Goal: Transaction & Acquisition: Book appointment/travel/reservation

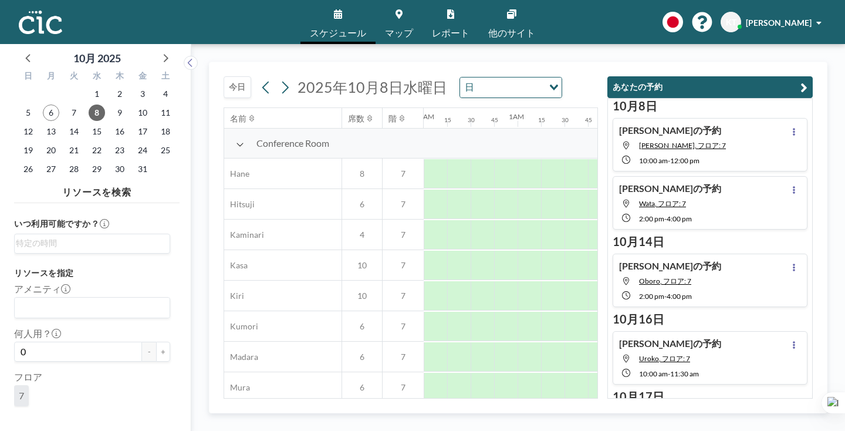
scroll to position [0, 591]
click at [43, 104] on span "6" at bounding box center [51, 112] width 16 height 16
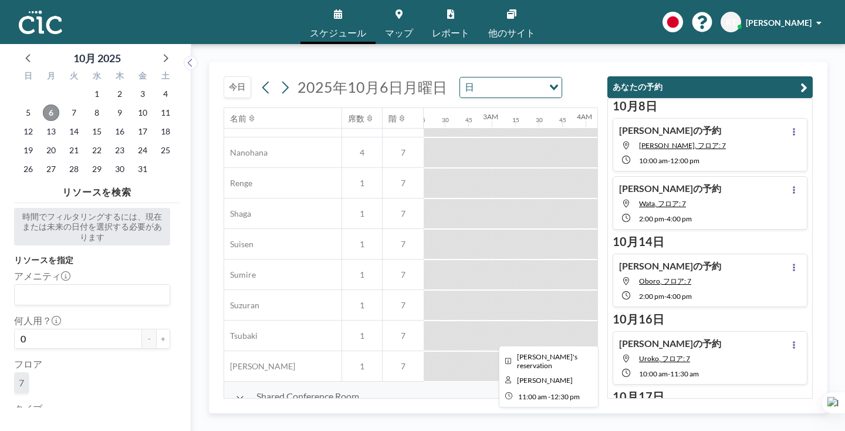
scroll to position [600, 163]
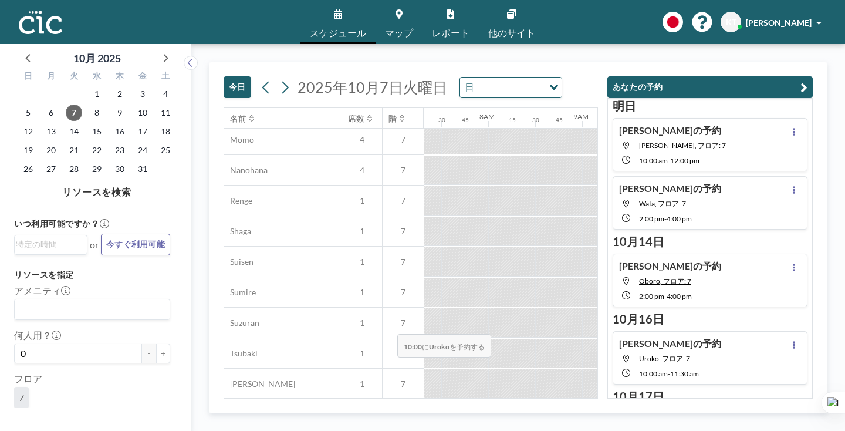
scroll to position [584, 687]
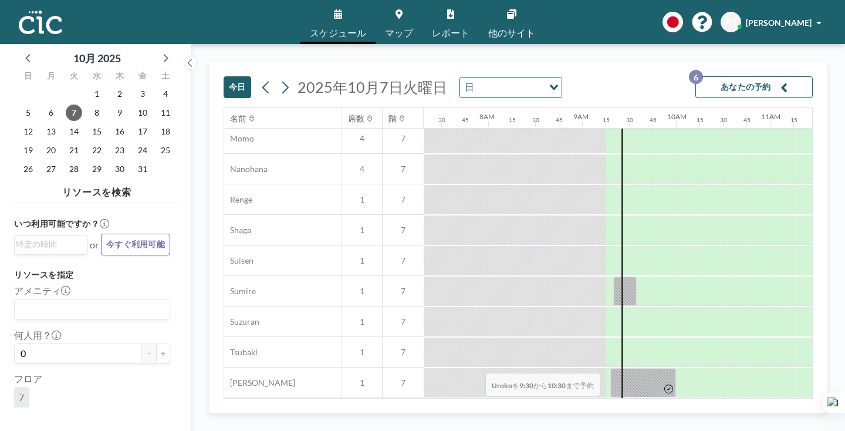
drag, startPoint x: 386, startPoint y: 335, endPoint x: 482, endPoint y: 345, distance: 96.2
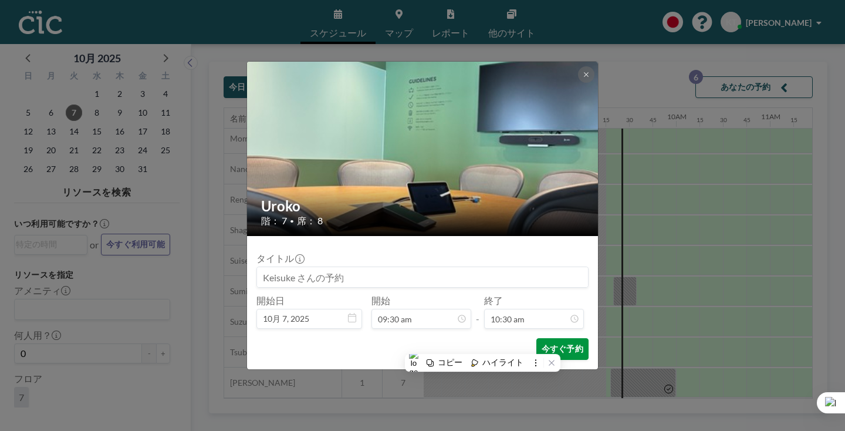
click at [536, 338] on button "今すぐ予約" at bounding box center [562, 349] width 52 height 22
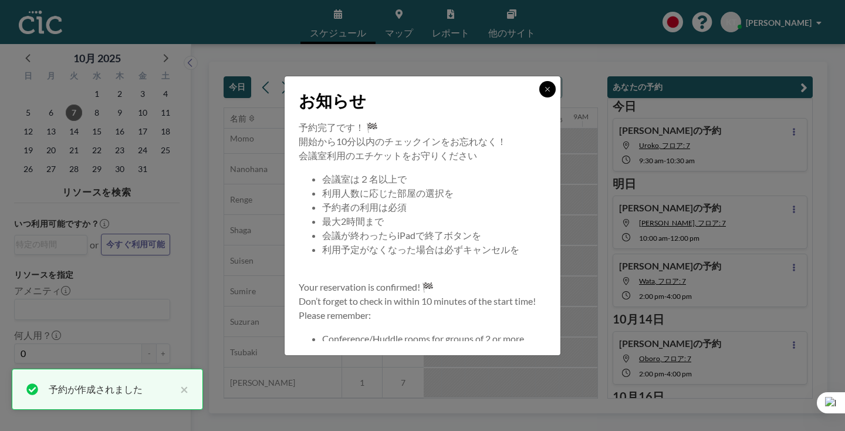
click at [539, 97] on button at bounding box center [547, 89] width 16 height 16
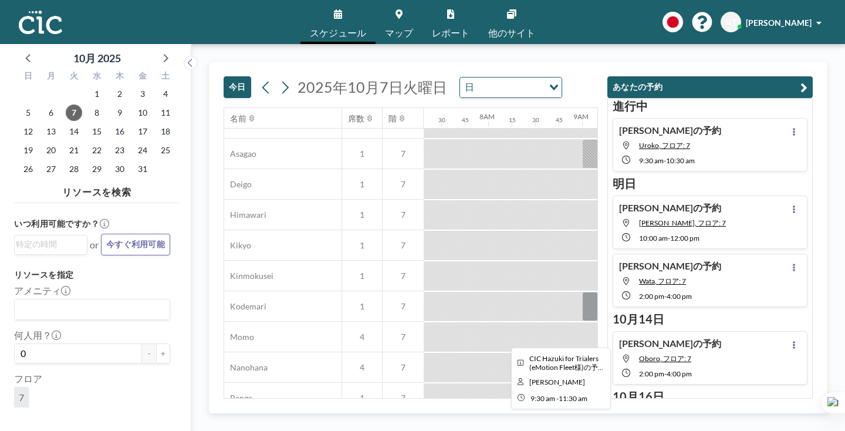
scroll to position [600, 687]
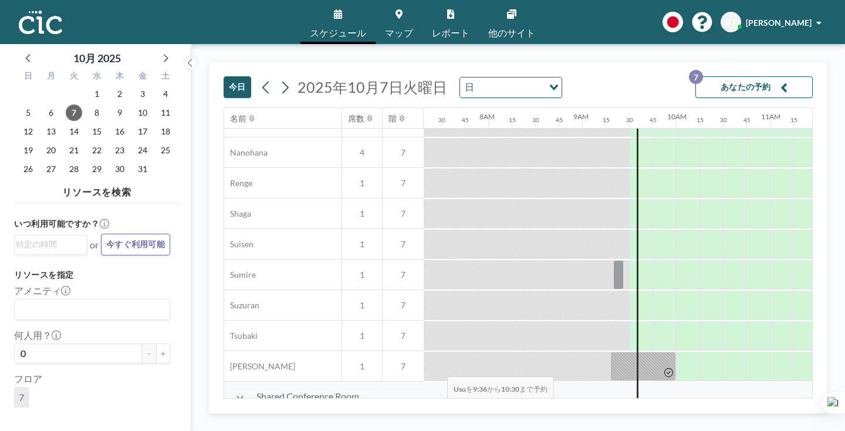
drag, startPoint x: 397, startPoint y: 345, endPoint x: 444, endPoint y: 349, distance: 47.1
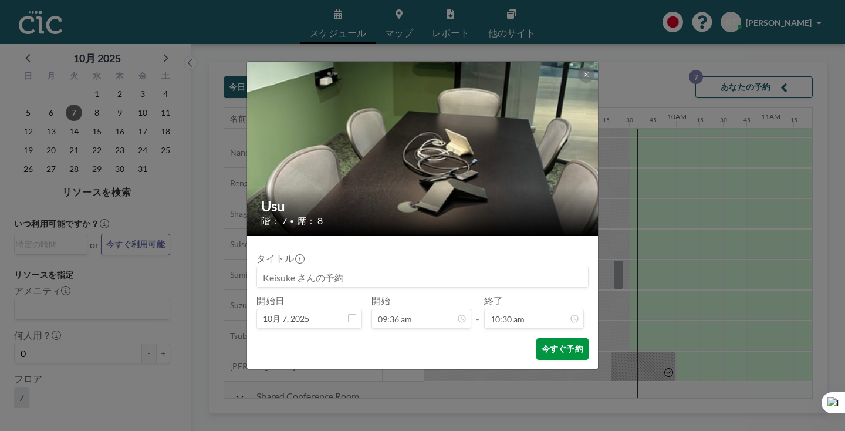
click at [536, 338] on button "今すぐ予約" at bounding box center [562, 349] width 52 height 22
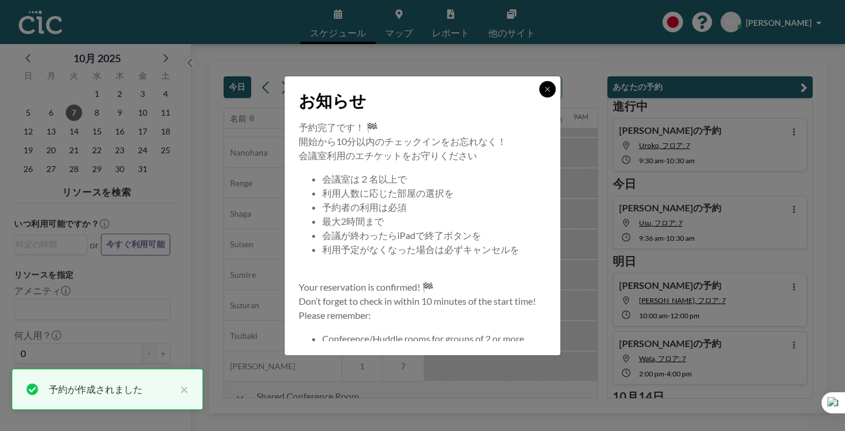
click at [544, 93] on icon at bounding box center [547, 89] width 7 height 7
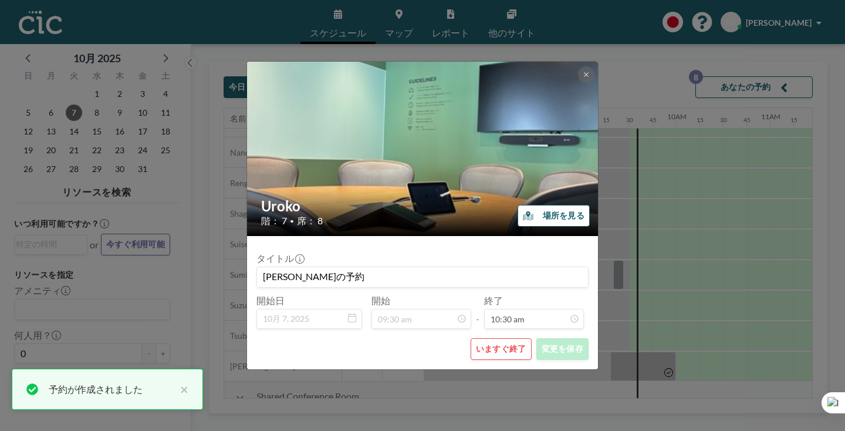
click at [474, 338] on button "いますぐ終了" at bounding box center [501, 349] width 61 height 22
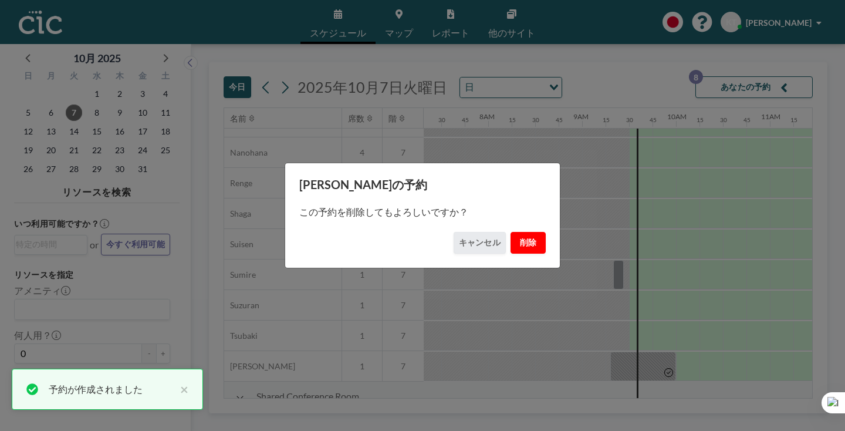
click at [511, 243] on button "削除" at bounding box center [528, 243] width 35 height 22
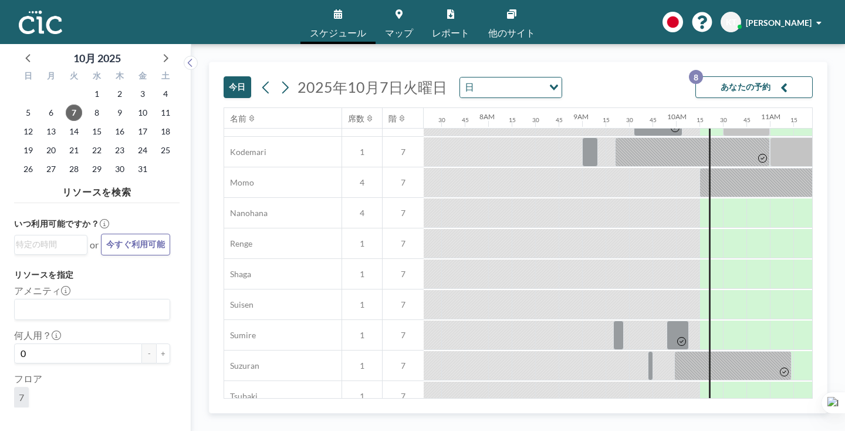
scroll to position [600, 687]
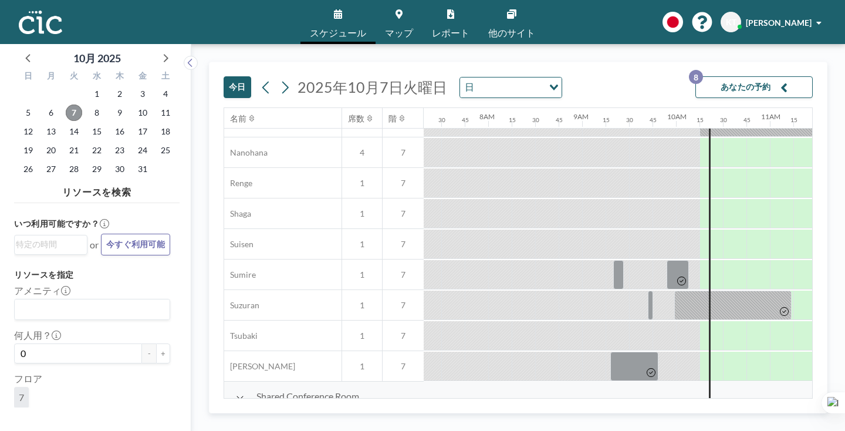
click at [66, 104] on span "7" at bounding box center [74, 112] width 16 height 16
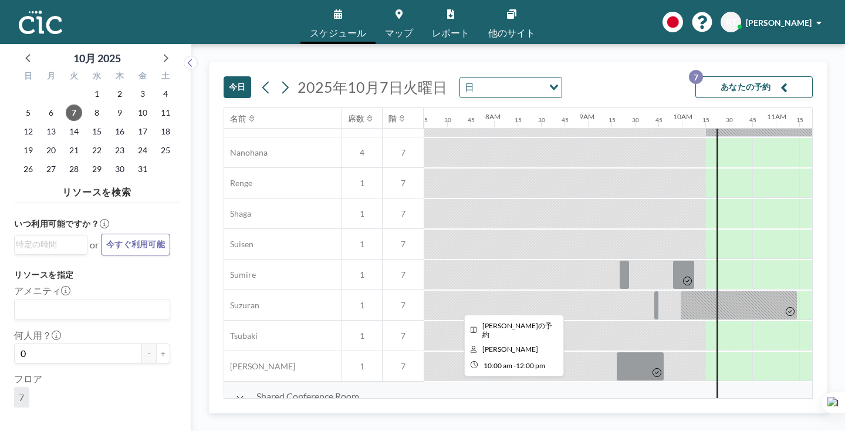
scroll to position [600, 673]
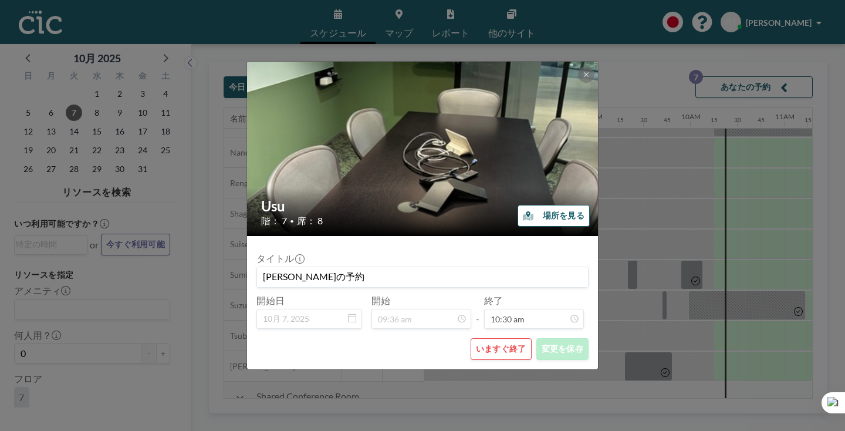
scroll to position [787, 0]
click at [583, 78] on icon at bounding box center [586, 74] width 7 height 7
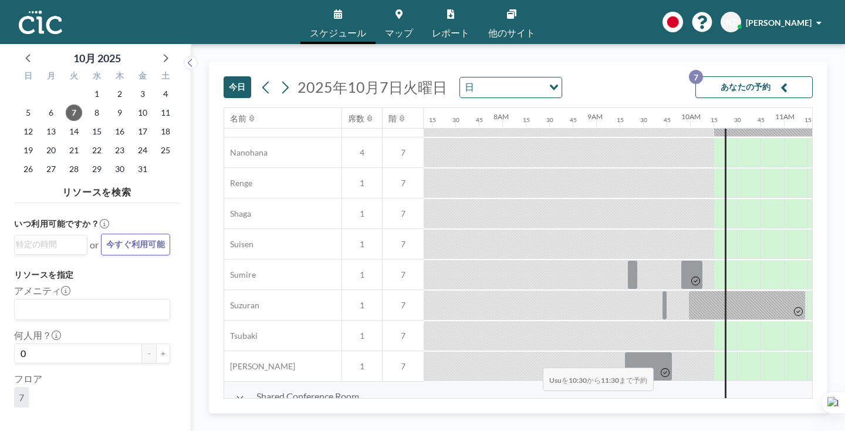
drag, startPoint x: 475, startPoint y: 343, endPoint x: 539, endPoint y: 340, distance: 64.0
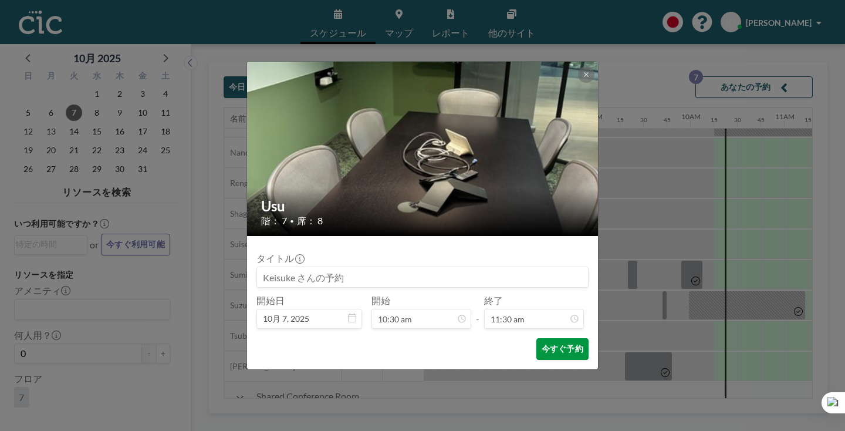
click at [545, 338] on button "今すぐ予約" at bounding box center [562, 349] width 52 height 22
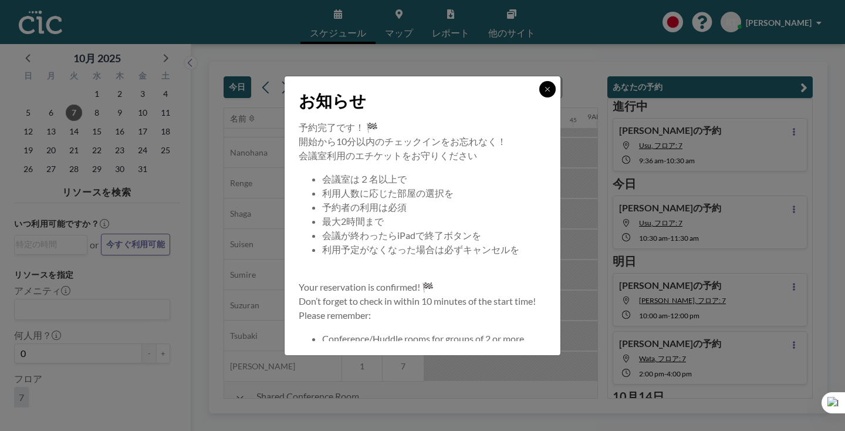
click at [544, 93] on icon at bounding box center [547, 89] width 7 height 7
